Goal: Information Seeking & Learning: Learn about a topic

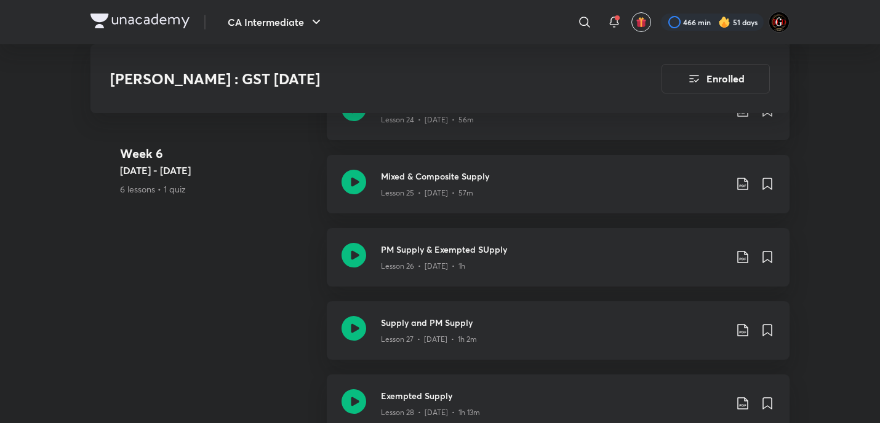
scroll to position [2918, 0]
